Goal: Transaction & Acquisition: Obtain resource

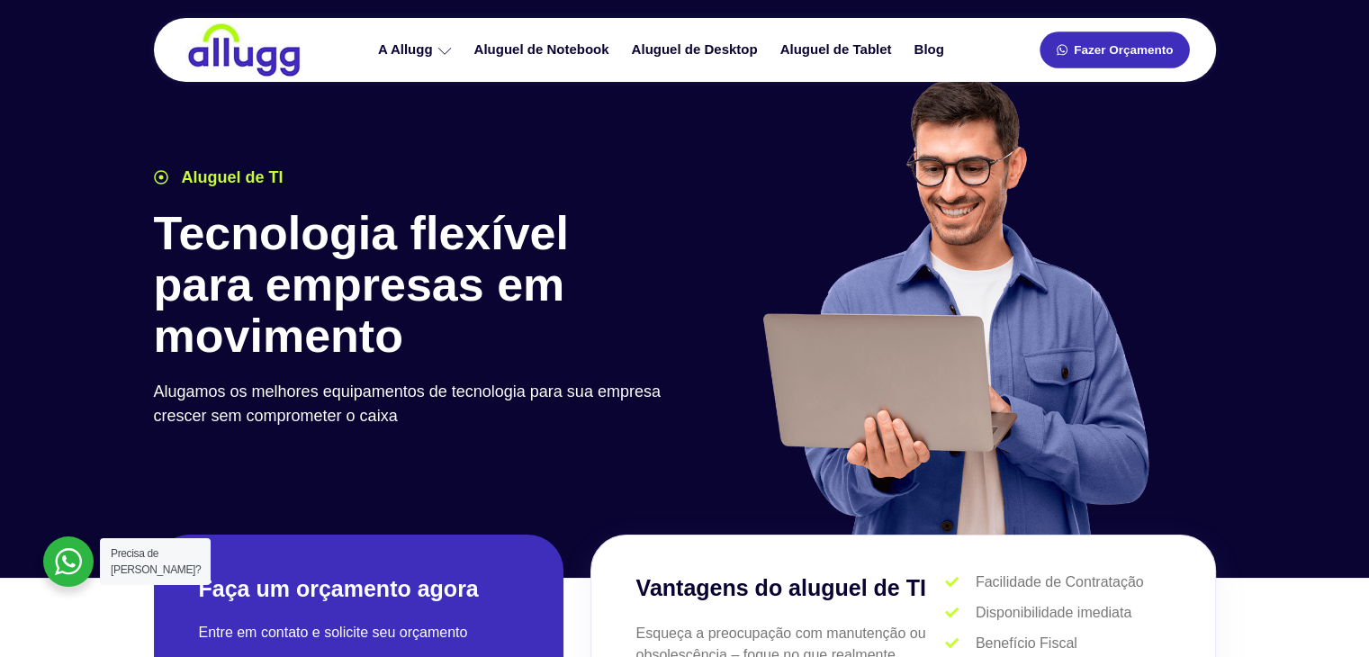
click at [1109, 54] on span "Fazer Orçamento" at bounding box center [1123, 50] width 99 height 13
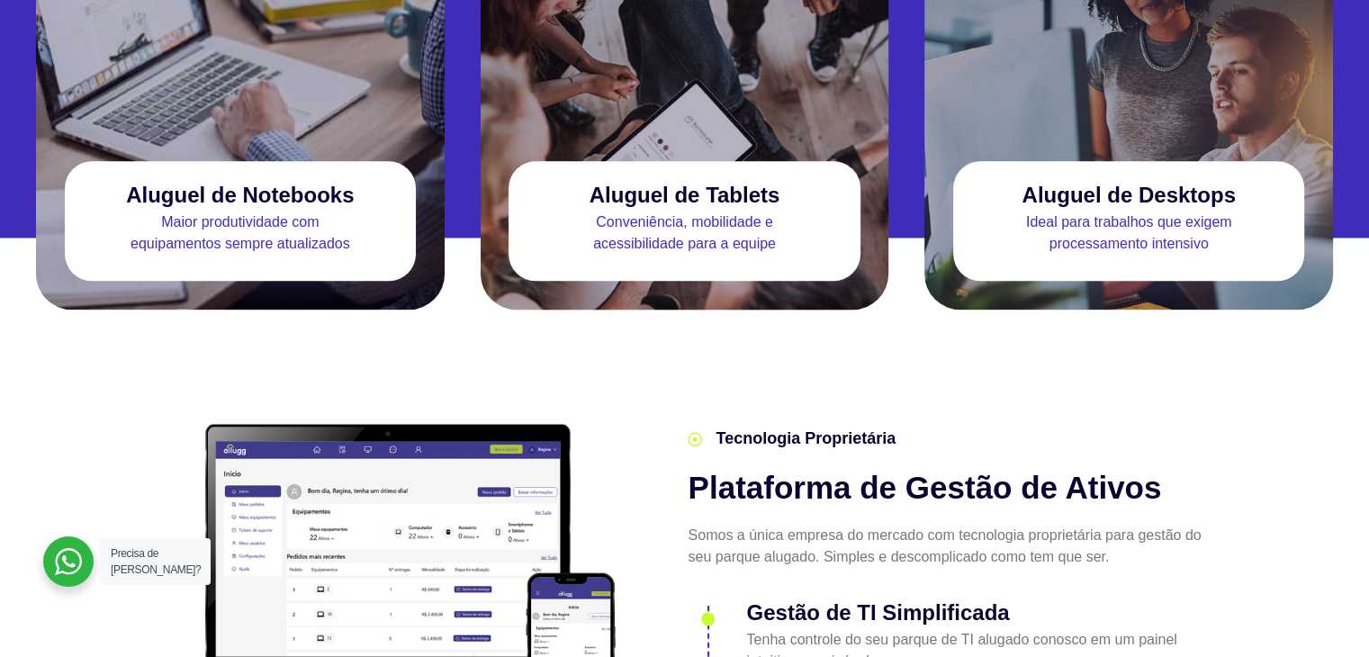
scroll to position [2940, 0]
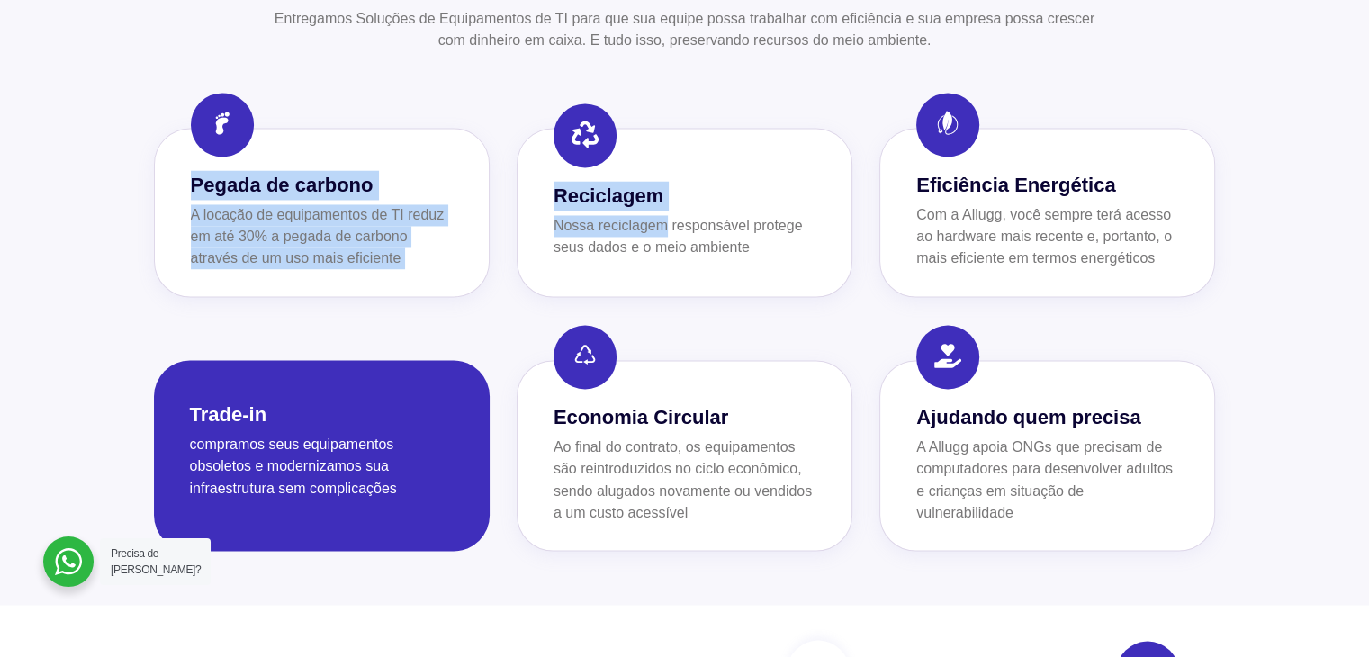
drag, startPoint x: 167, startPoint y: 154, endPoint x: 704, endPoint y: 210, distance: 539.5
click at [677, 203] on div "Pegada de carbono A locação de equipamentos de TI reduz em até 30% a pegada de …" at bounding box center [685, 212] width 1062 height 169
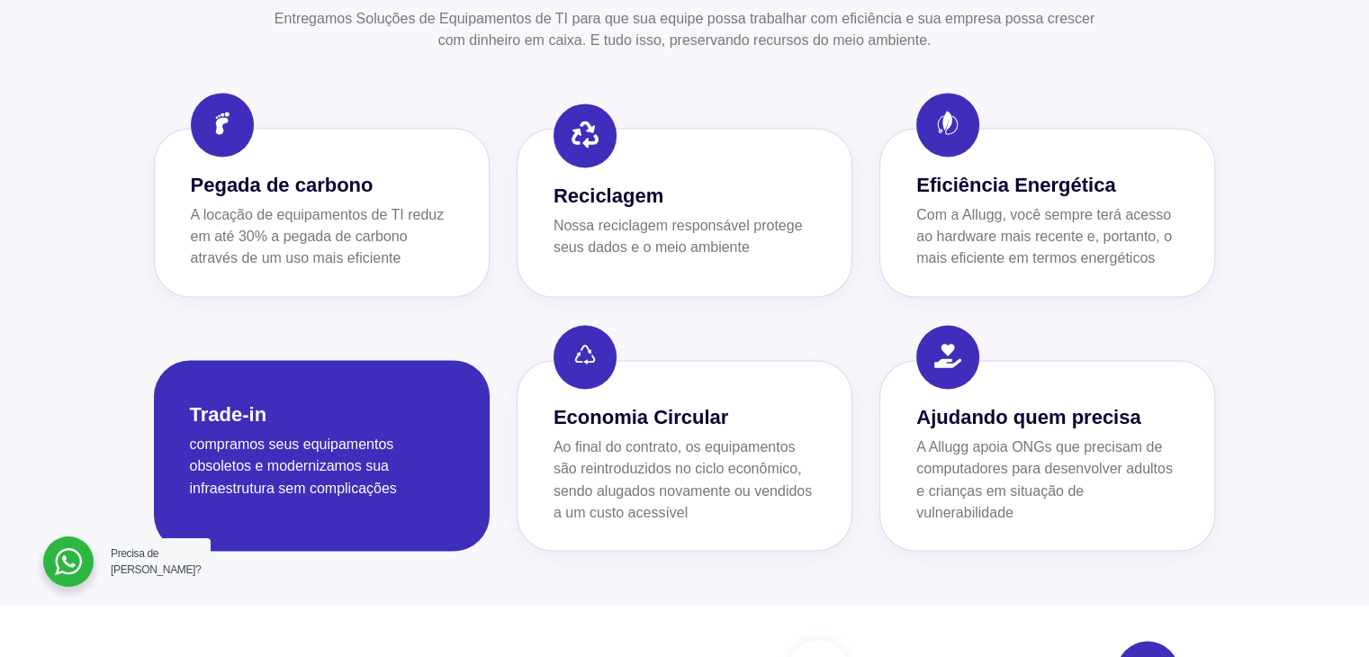
click at [44, 181] on div at bounding box center [684, 211] width 1369 height 786
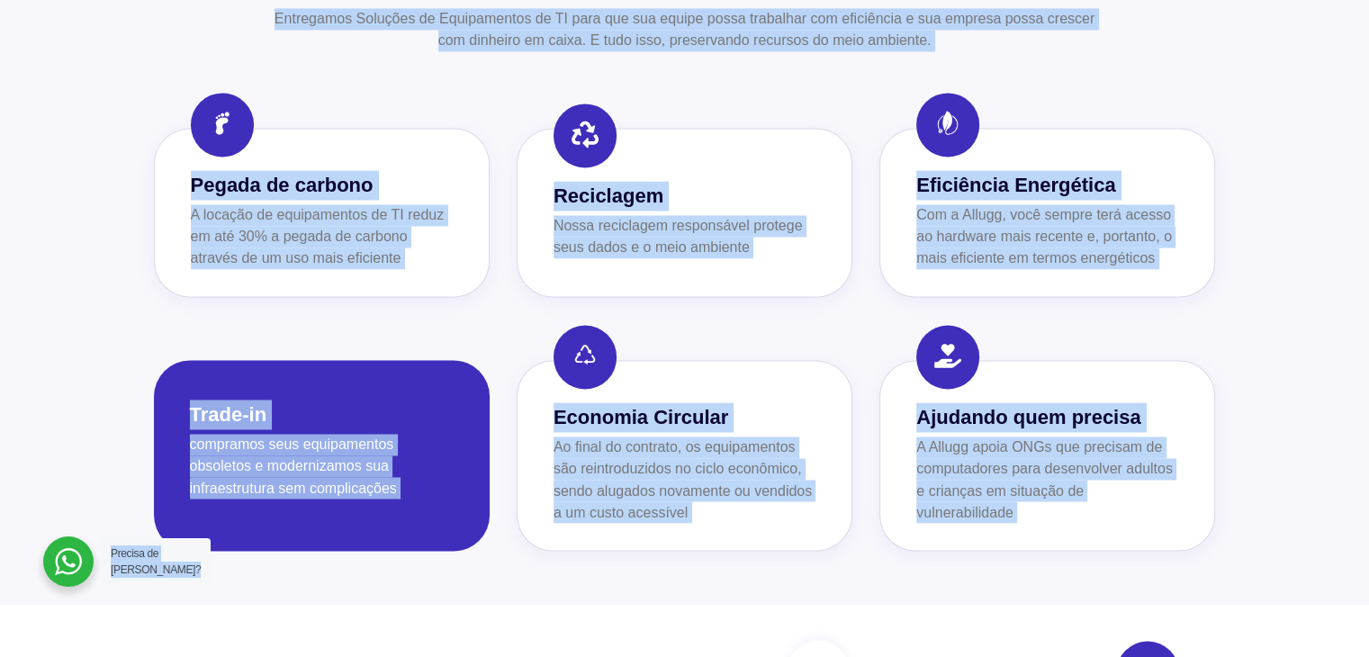
drag, startPoint x: 95, startPoint y: 120, endPoint x: 1259, endPoint y: 427, distance: 1203.0
click at [219, 21] on section "Sustentabilidade Soluções de TI que preservam tanto seu caixa quanto o meio amb…" at bounding box center [684, 211] width 1369 height 786
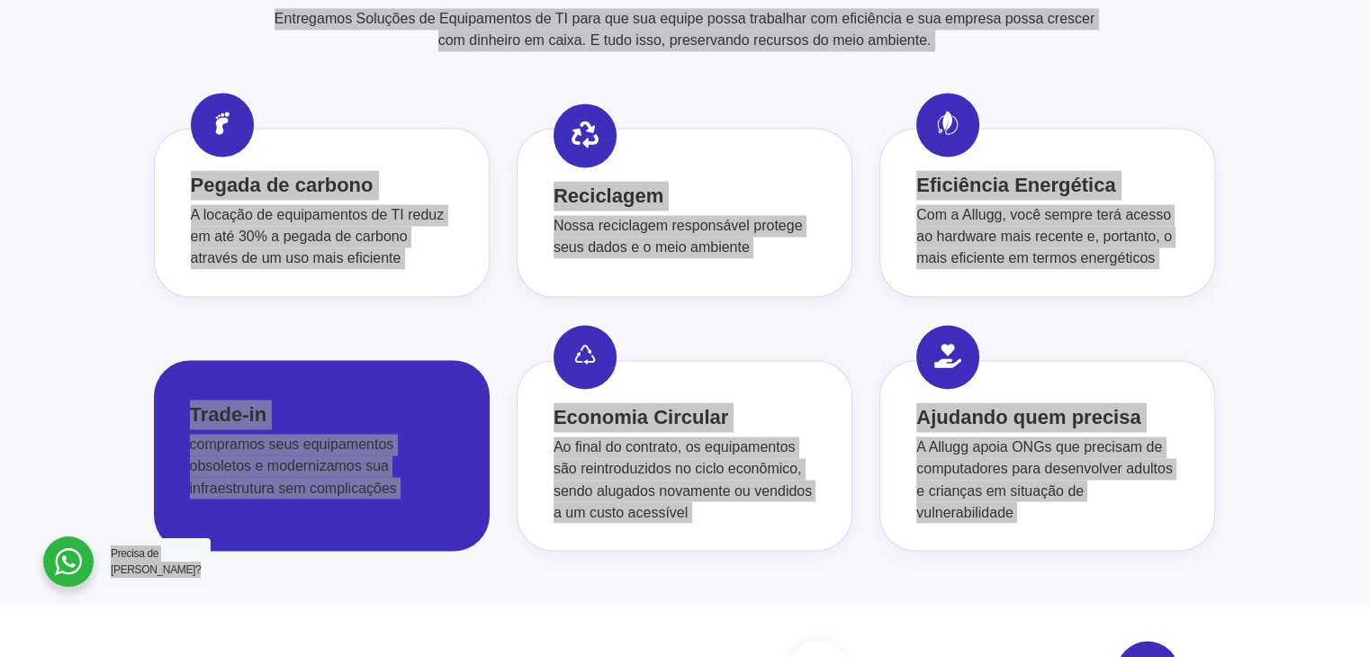
scroll to position [3151, 0]
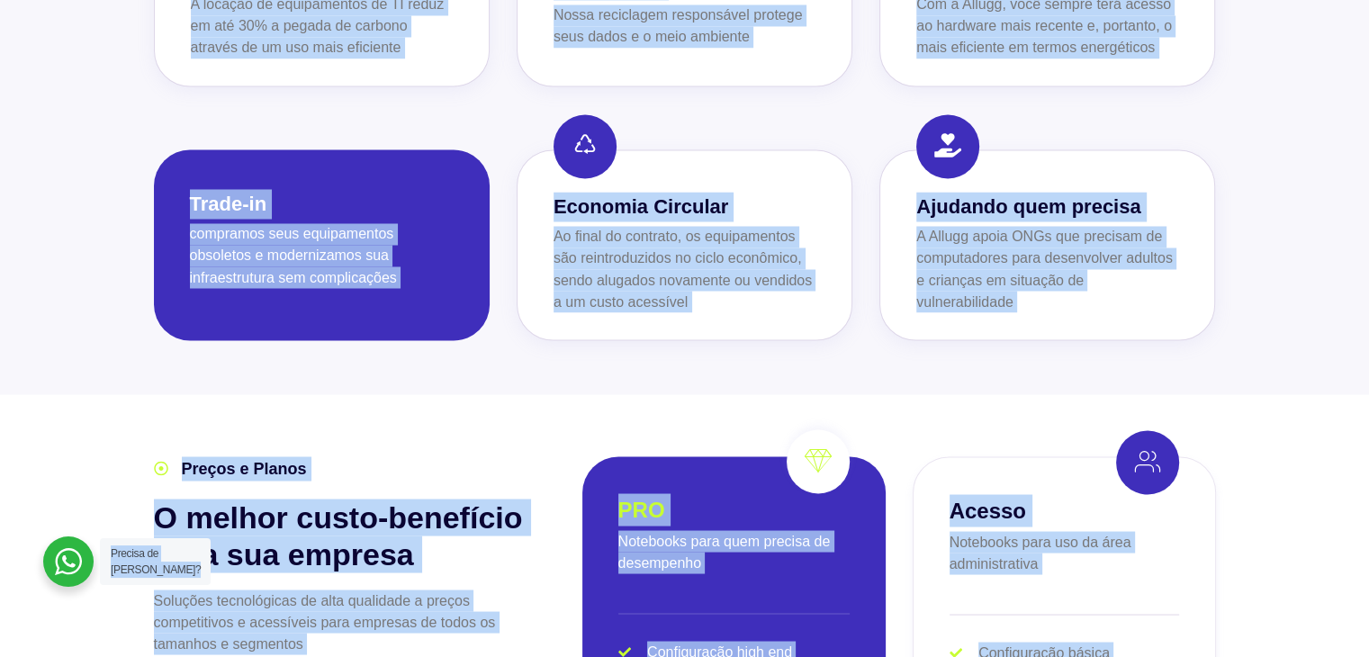
click at [290, 456] on span "Preços e Planos" at bounding box center [242, 468] width 130 height 24
click at [289, 456] on span "Preços e Planos" at bounding box center [242, 468] width 130 height 24
click at [936, 226] on p "A Allugg apoia ONGs que precisam de computadores para desenvolver adultos e cri…" at bounding box center [1048, 269] width 262 height 86
click at [252, 247] on p "compramos seus equipamentos obsoletos e modernizamos sua infraestrutura sem com…" at bounding box center [322, 255] width 264 height 65
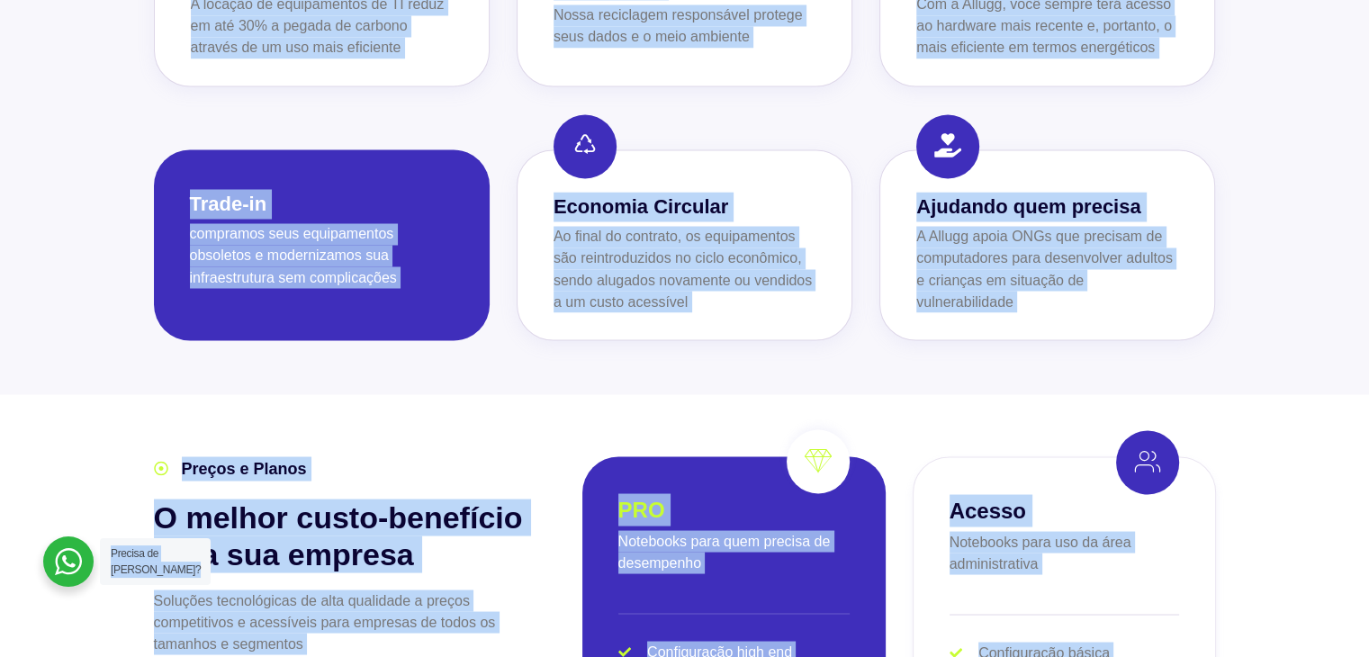
click at [256, 244] on p "compramos seus equipamentos obsoletos e modernizamos sua infraestrutura sem com…" at bounding box center [322, 255] width 264 height 65
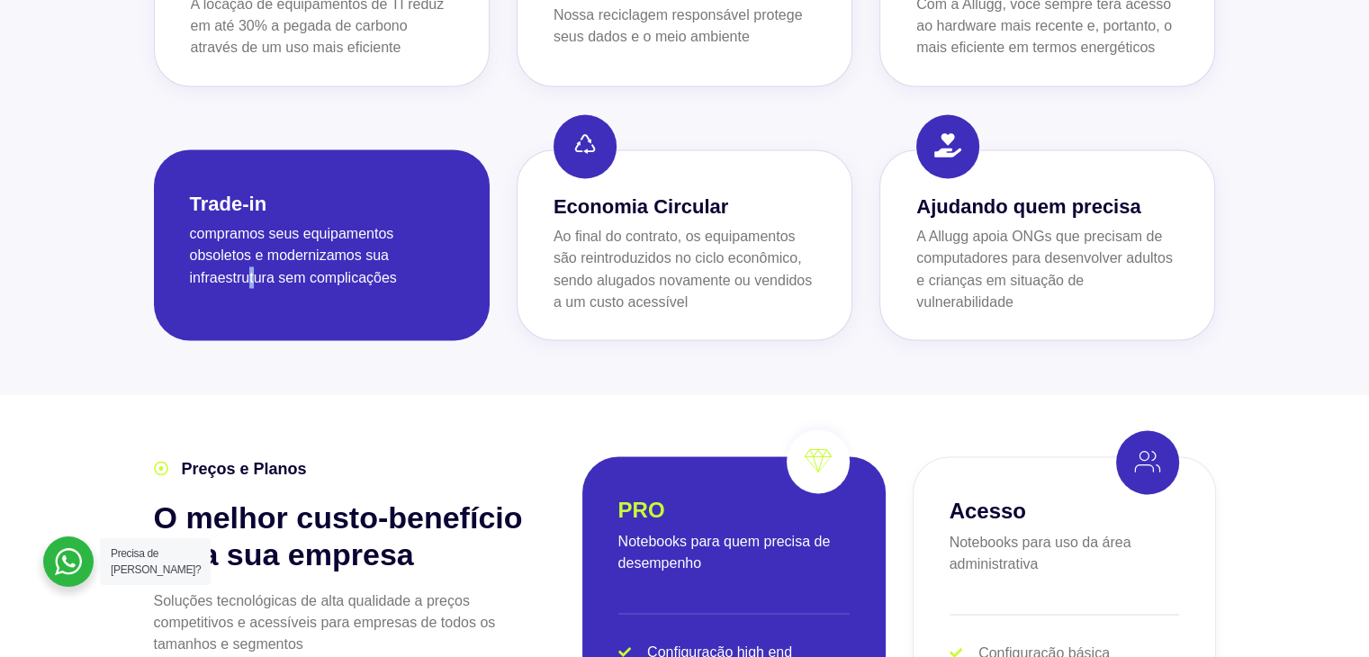
click at [249, 259] on div "compramos seus equipamentos obsoletos e modernizamos sua infraestrutura sem com…" at bounding box center [322, 261] width 264 height 77
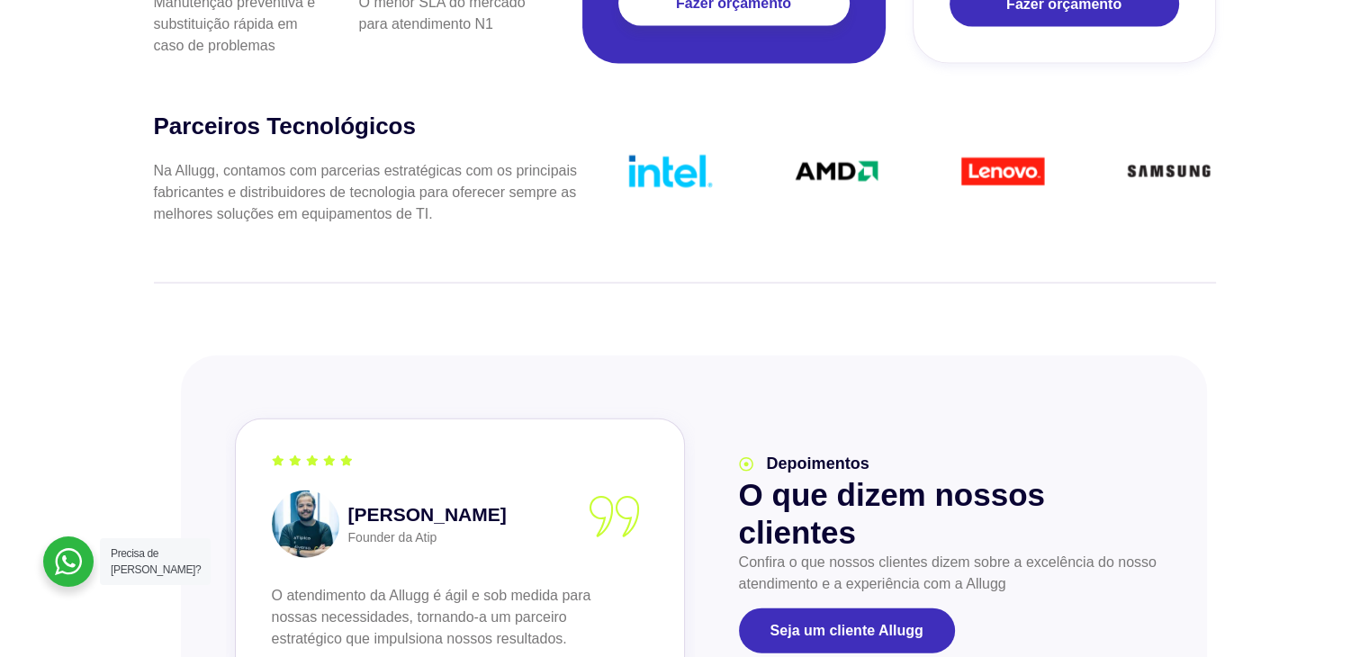
scroll to position [3781, 0]
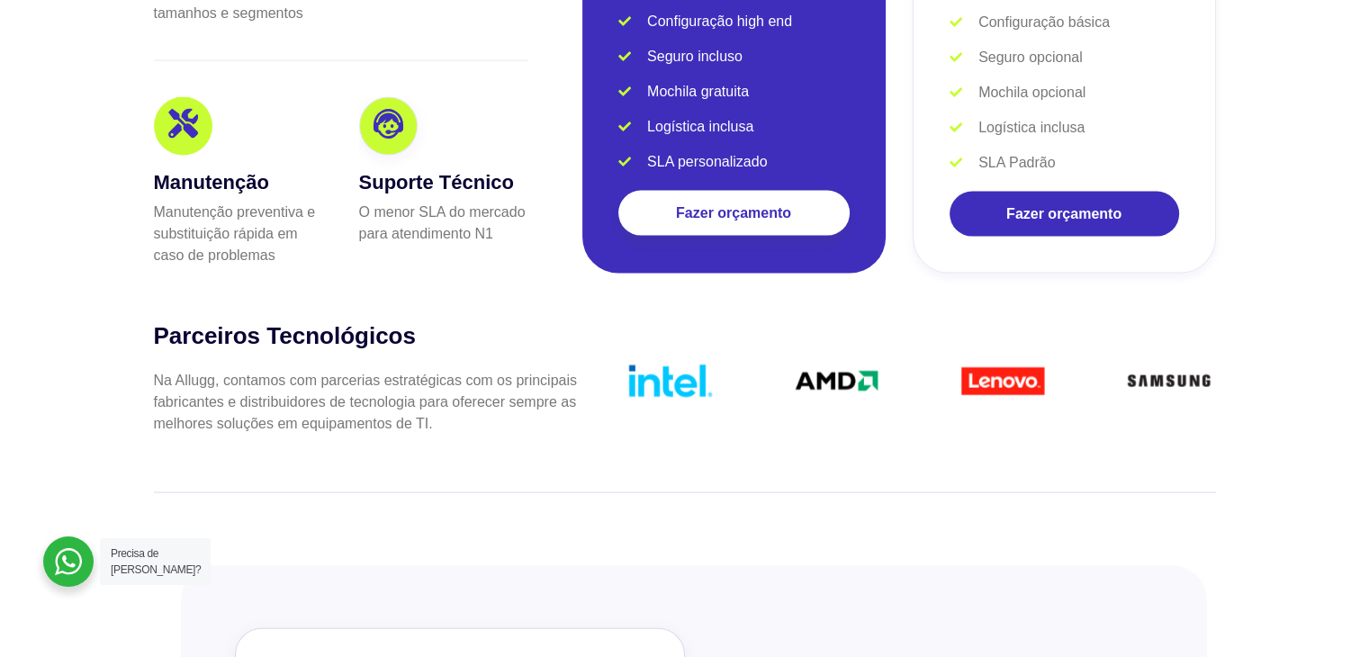
drag, startPoint x: 515, startPoint y: 421, endPoint x: 254, endPoint y: 365, distance: 267.2
click at [361, 381] on section "Parceiros Tecnológicos Na Allugg, contamos com parcerias estratégicas com os pr…" at bounding box center [685, 407] width 1062 height 172
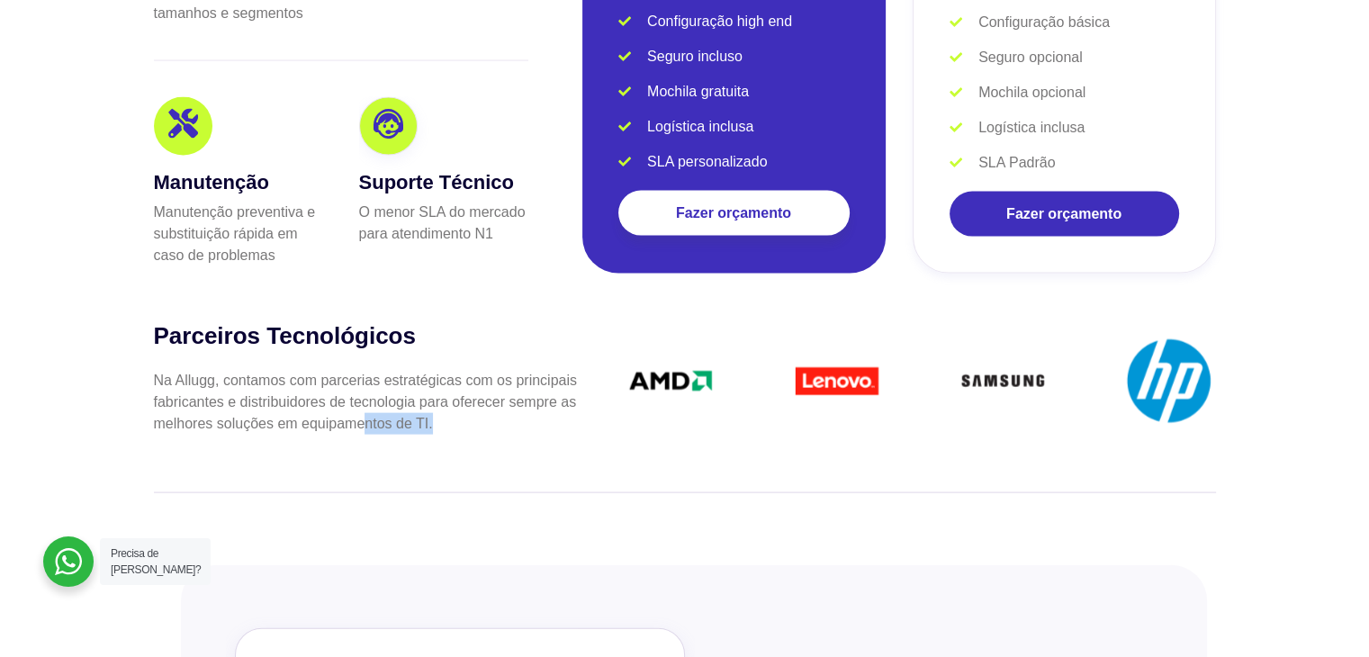
drag, startPoint x: 798, startPoint y: 376, endPoint x: 519, endPoint y: 396, distance: 279.8
click at [593, 393] on div "slide 13 to 16 of 6" at bounding box center [897, 384] width 637 height 101
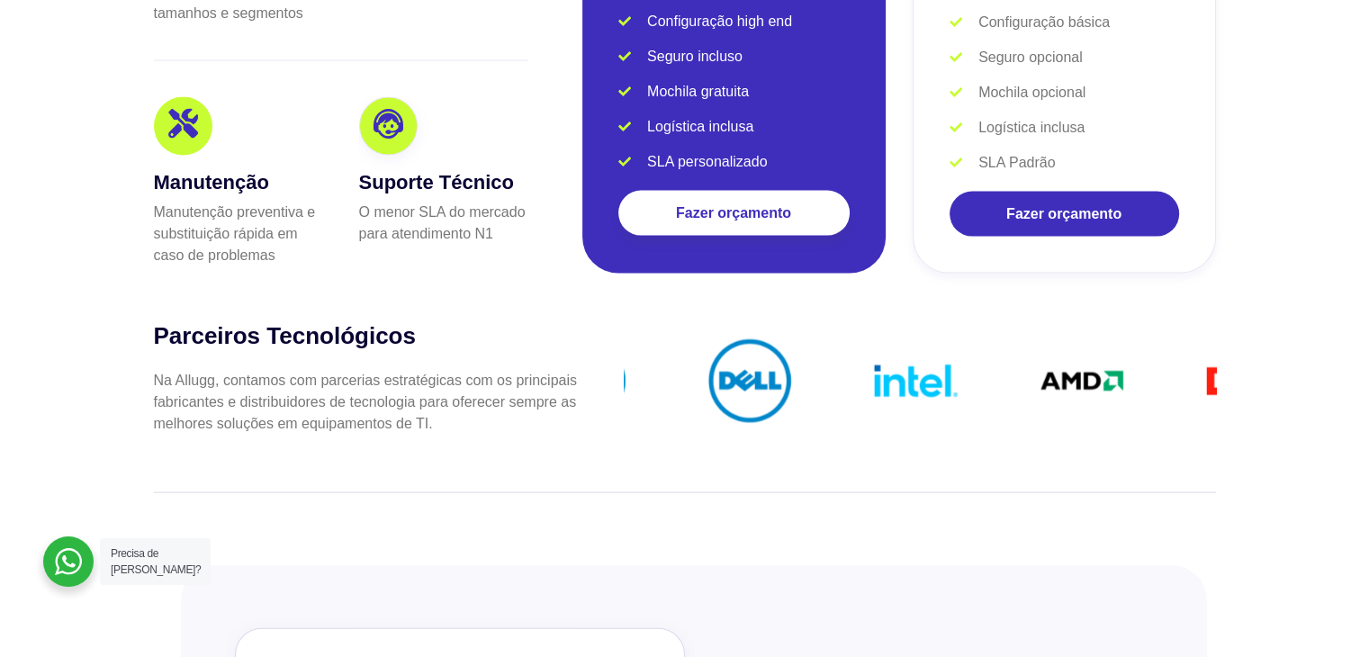
drag, startPoint x: 898, startPoint y: 299, endPoint x: 598, endPoint y: 375, distance: 310.3
click at [626, 371] on div at bounding box center [620, 381] width 167 height 95
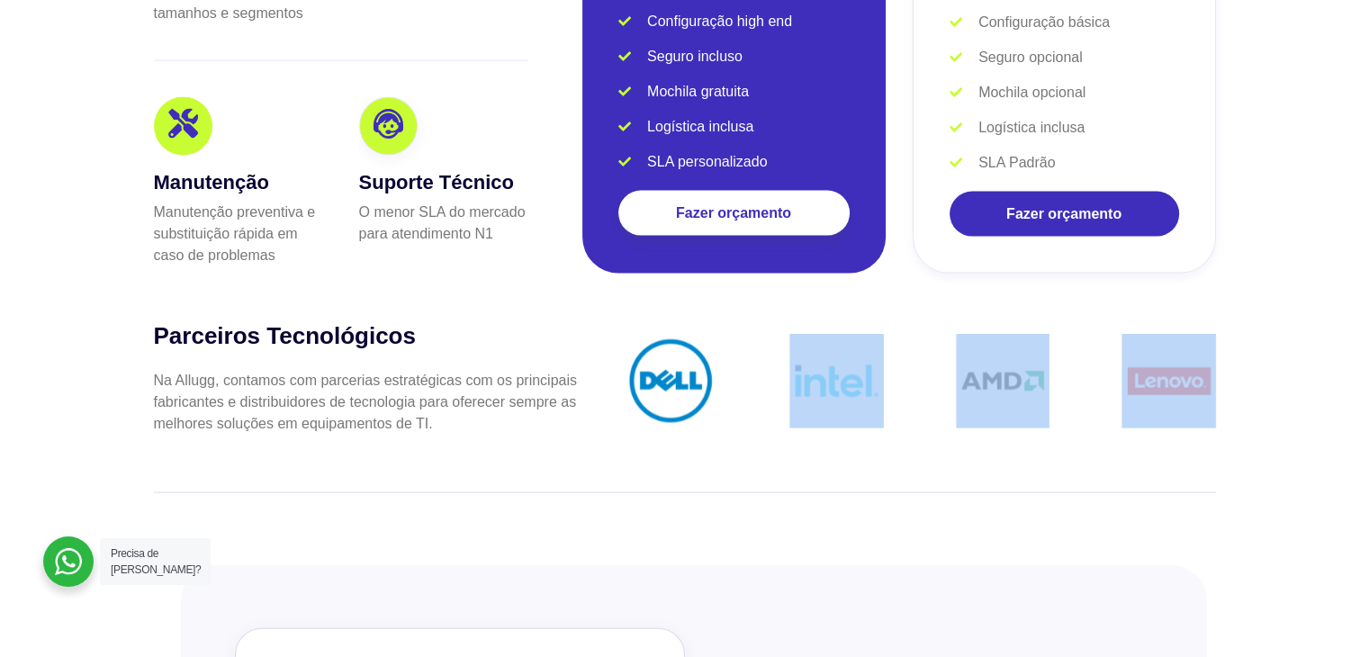
drag, startPoint x: 752, startPoint y: 451, endPoint x: 474, endPoint y: 469, distance: 277.9
click at [646, 465] on div "Parceiros Tecnológicos Na Allugg, contamos com parcerias estratégicas com os pr…" at bounding box center [685, 407] width 1080 height 190
click at [775, 393] on div "slide 11 to 14 of 6" at bounding box center [920, 384] width 592 height 101
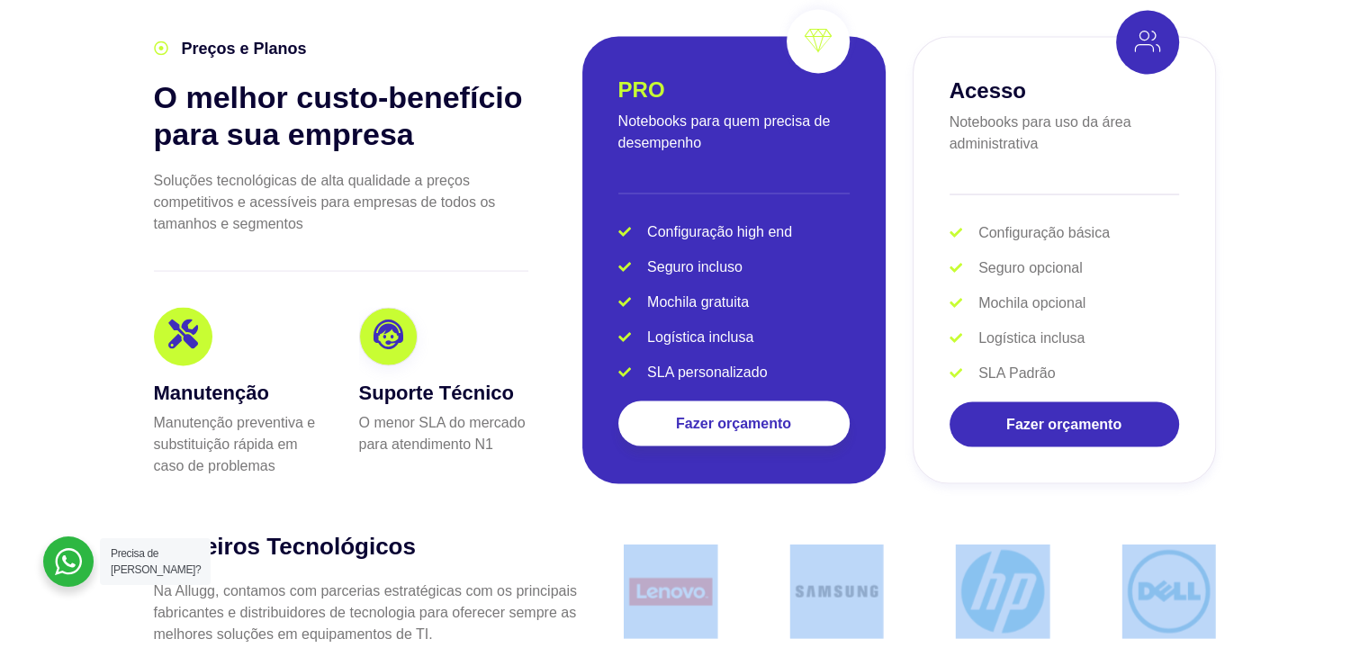
scroll to position [3361, 0]
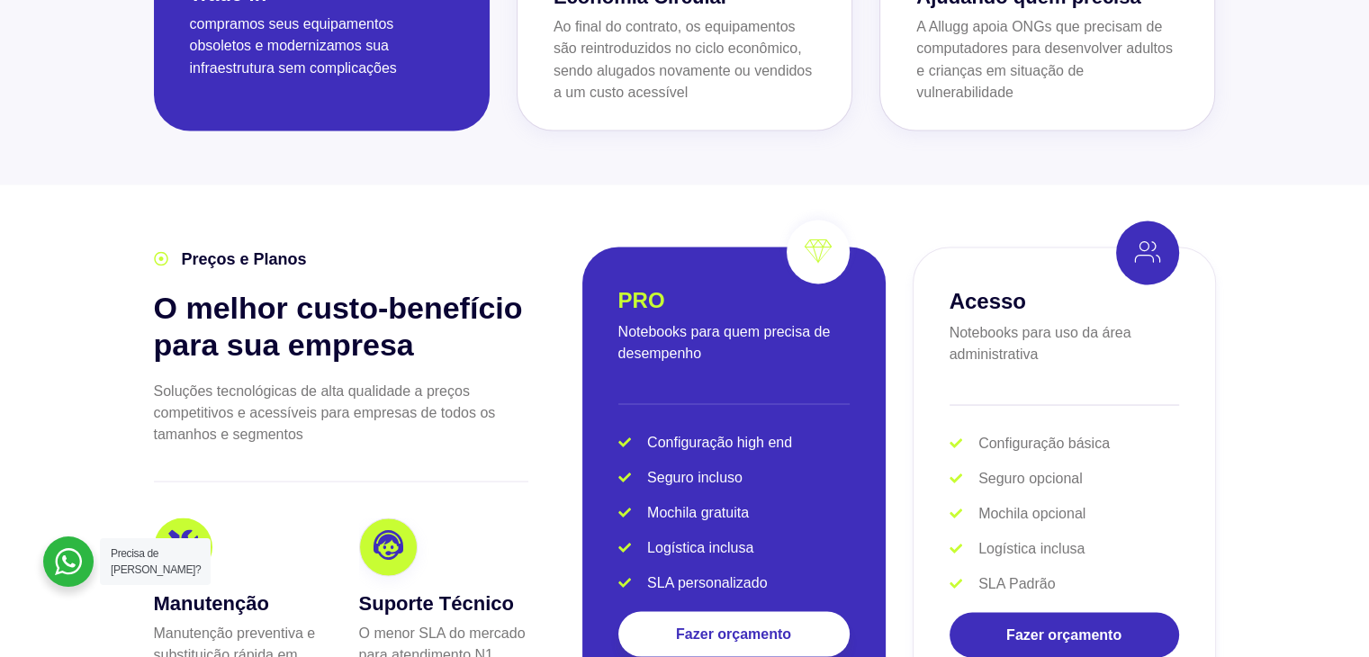
drag, startPoint x: 727, startPoint y: 188, endPoint x: 736, endPoint y: 202, distance: 16.2
click at [736, 202] on section "Preços e Planos O melhor custo-benefício para sua empresa Soluções tecnológicas…" at bounding box center [684, 459] width 1369 height 548
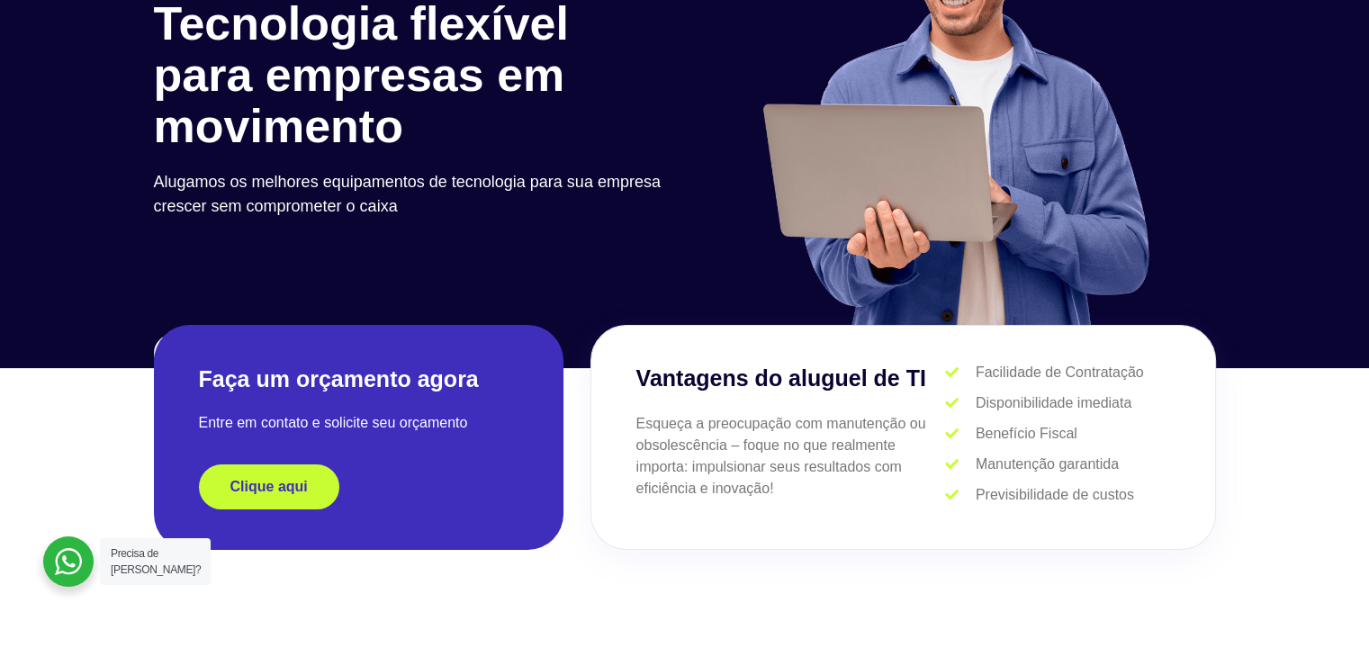
scroll to position [0, 0]
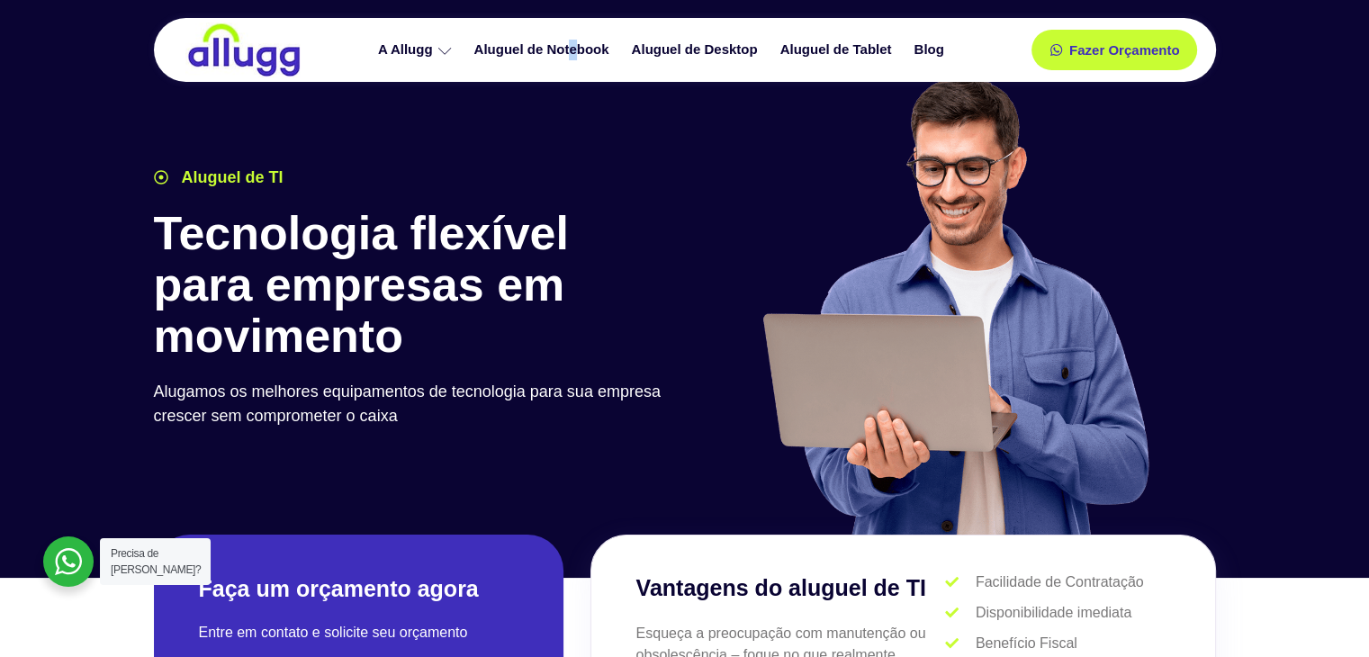
click at [573, 71] on div "A Allugg Compromisso ESG Aluguel de Notebook Aluguel de Desktop Aluguel de Tabl…" at bounding box center [663, 50] width 680 height 64
click at [572, 49] on link "Aluguel de Notebook" at bounding box center [544, 50] width 158 height 32
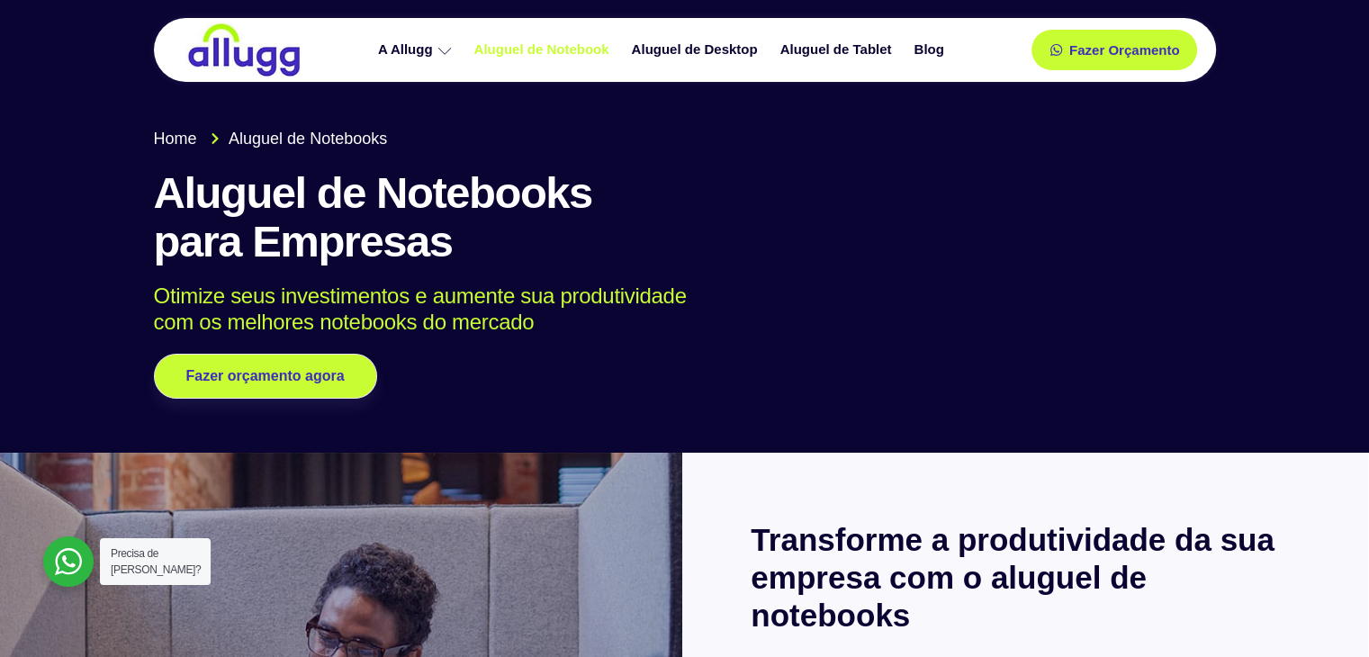
drag, startPoint x: 448, startPoint y: 402, endPoint x: 436, endPoint y: 401, distance: 12.6
